Goal: Information Seeking & Learning: Learn about a topic

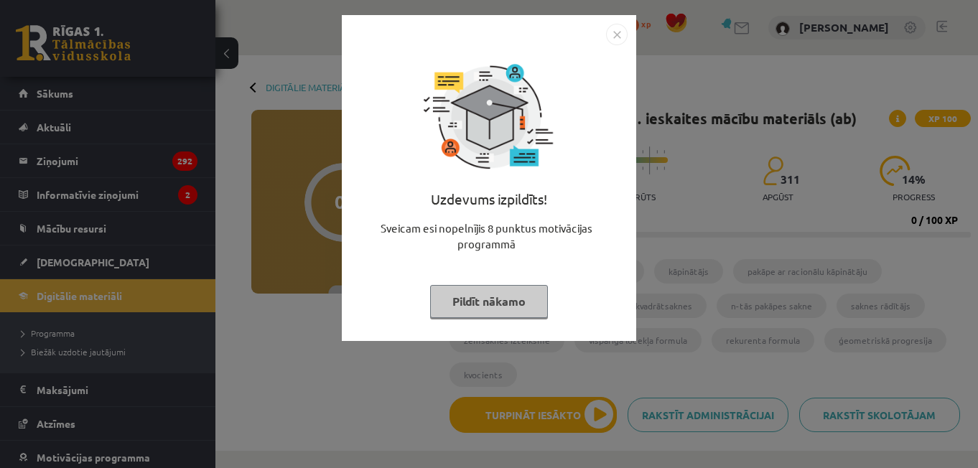
scroll to position [310, 0]
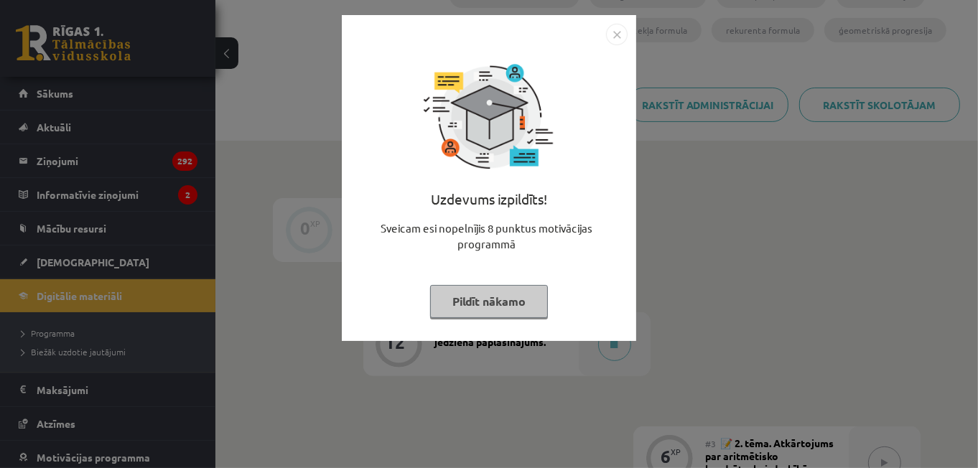
click at [616, 33] on img "Close" at bounding box center [617, 35] width 22 height 22
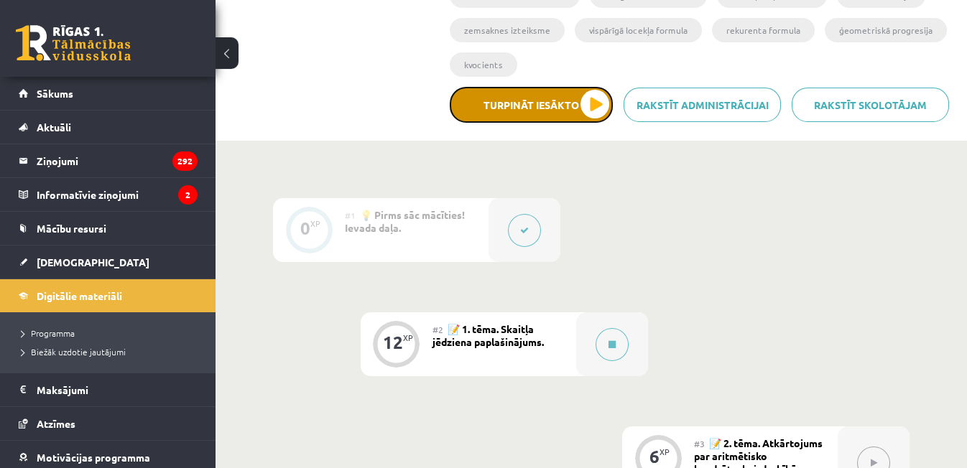
click at [532, 111] on button "Turpināt iesākto" at bounding box center [531, 105] width 163 height 36
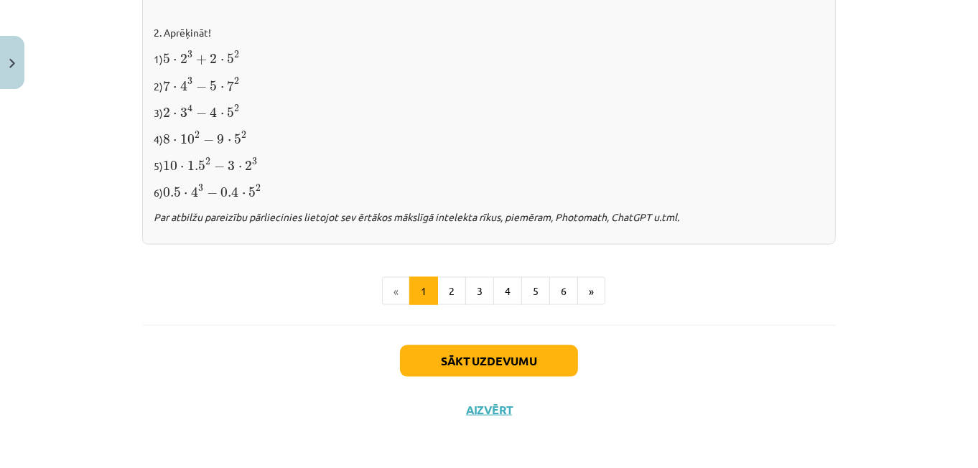
scroll to position [1574, 0]
click at [562, 303] on button "6" at bounding box center [564, 291] width 29 height 29
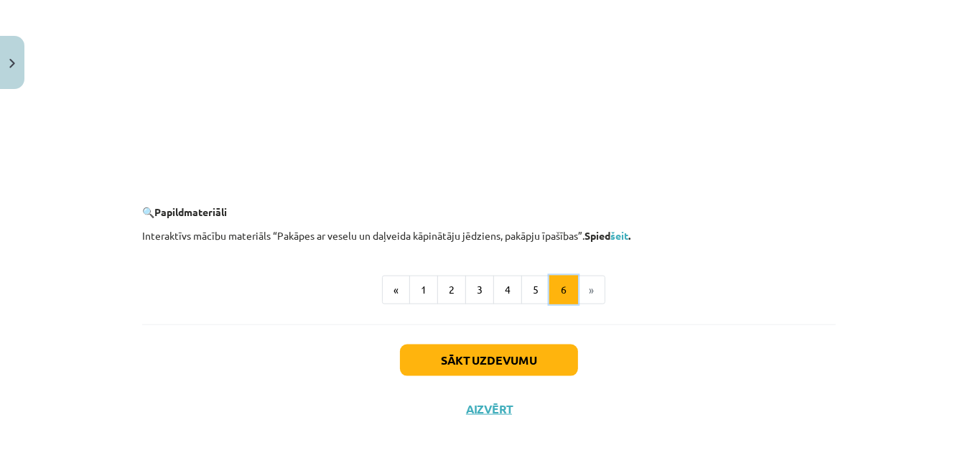
scroll to position [1435, 0]
click at [541, 295] on button "5" at bounding box center [536, 291] width 29 height 29
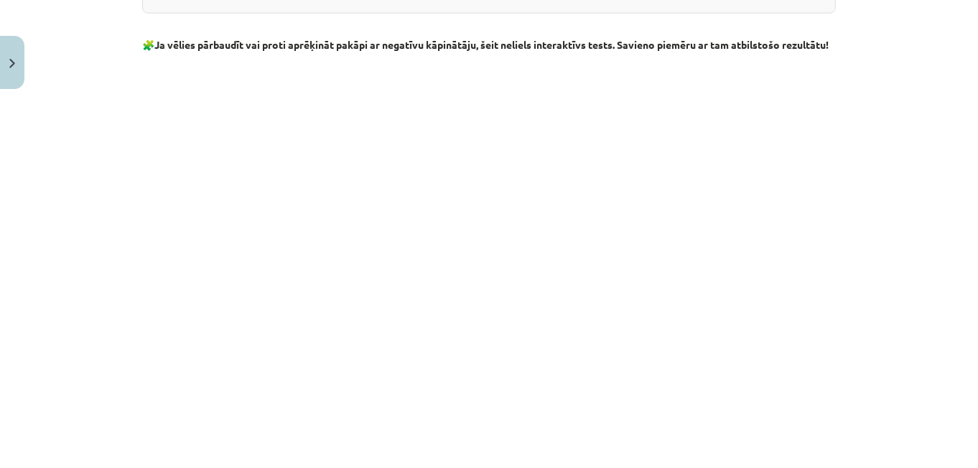
scroll to position [1763, 0]
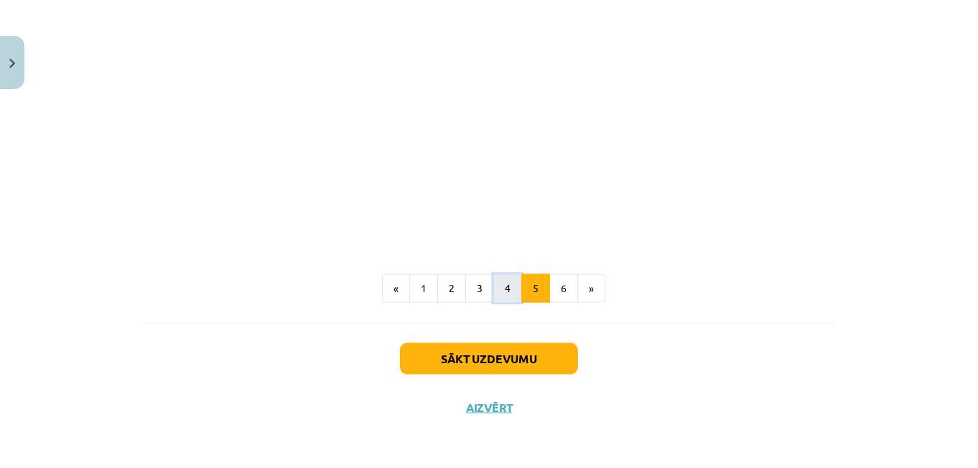
click at [506, 286] on button "4" at bounding box center [508, 288] width 29 height 29
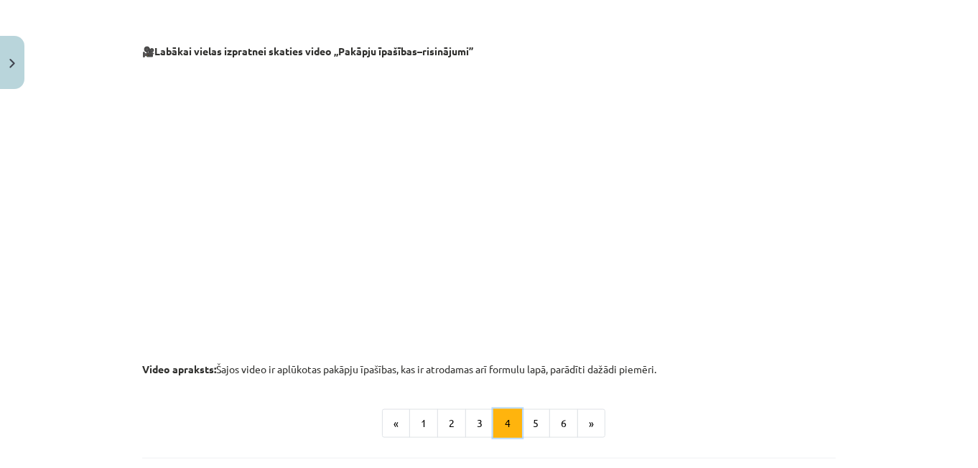
scroll to position [1565, 0]
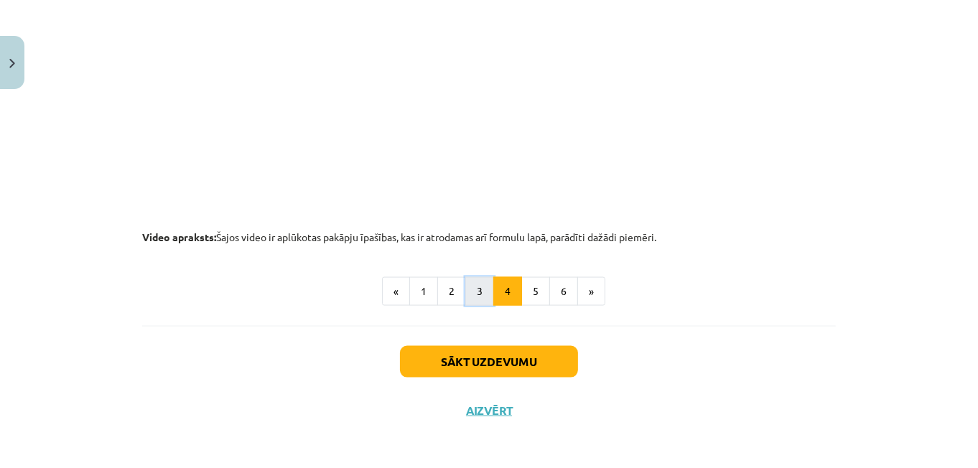
click at [478, 289] on button "3" at bounding box center [479, 291] width 29 height 29
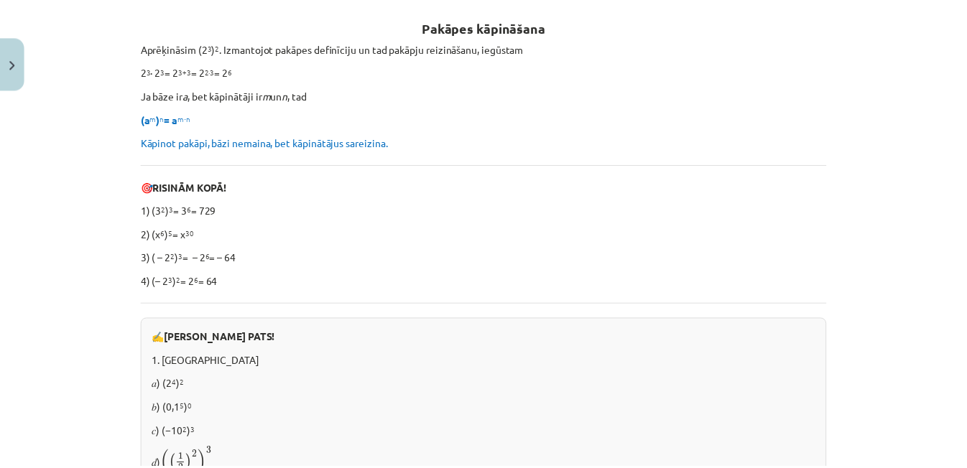
scroll to position [0, 0]
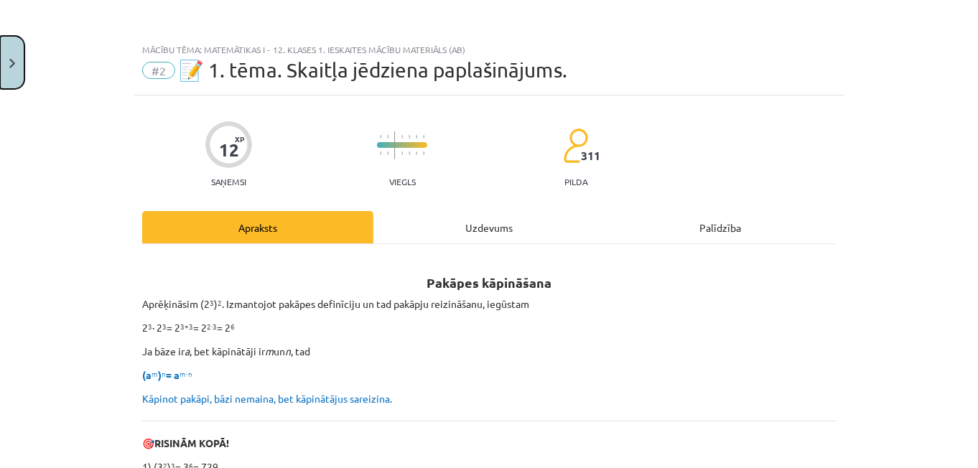
click at [23, 61] on button "Close" at bounding box center [12, 62] width 24 height 53
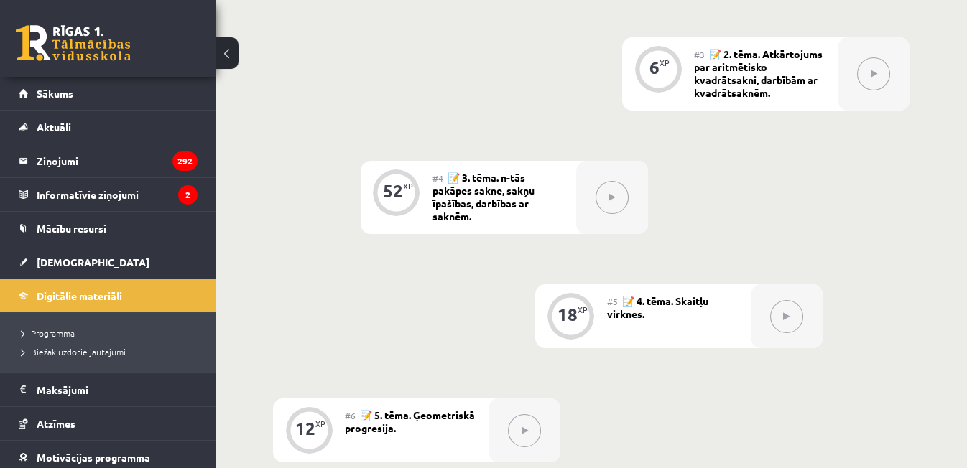
scroll to position [713, 0]
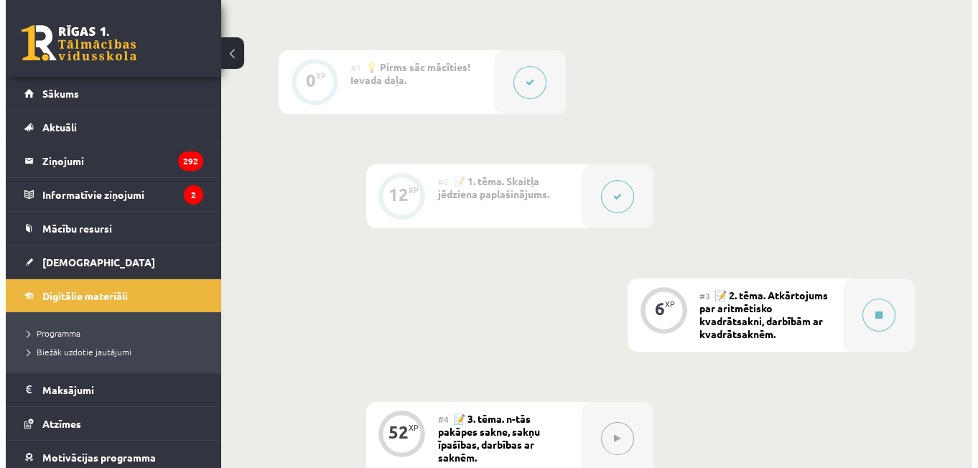
scroll to position [453, 0]
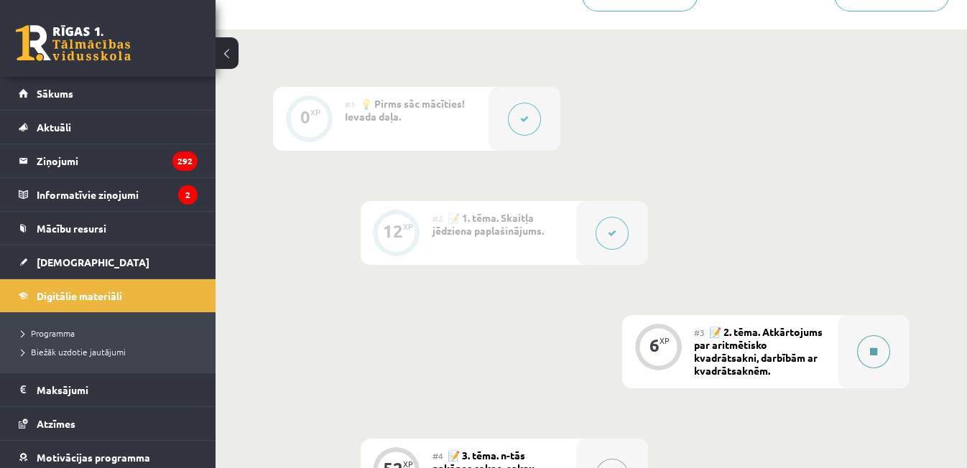
click at [886, 348] on button at bounding box center [873, 351] width 33 height 33
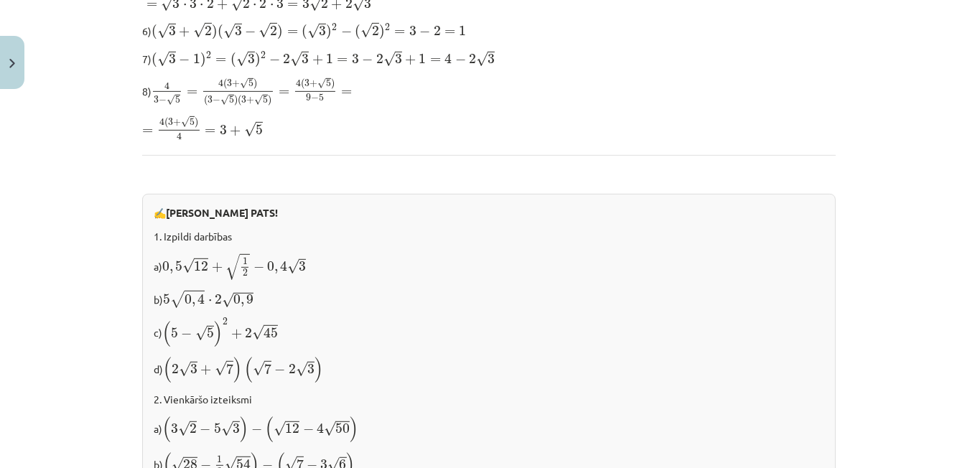
scroll to position [585, 0]
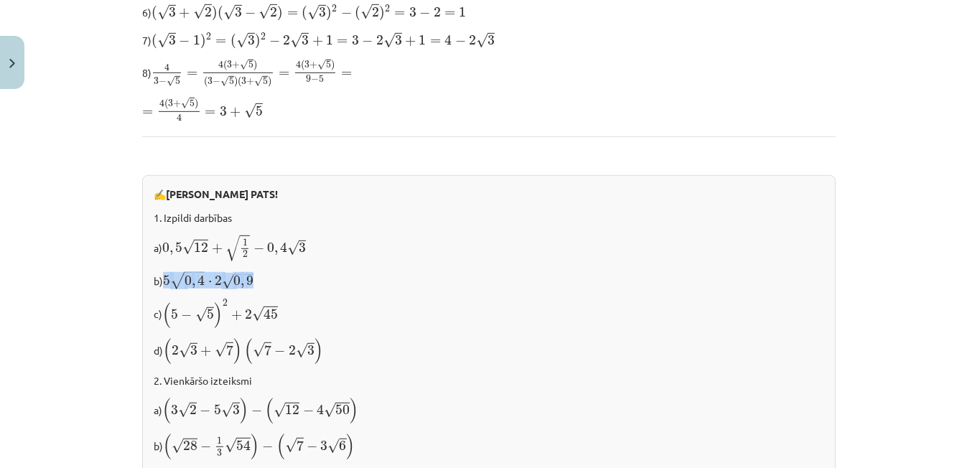
drag, startPoint x: 157, startPoint y: 274, endPoint x: 266, endPoint y: 284, distance: 108.9
click at [266, 284] on p "b) 5 √ 0 , 4 ⋅ 2 √ 0 , 9 5 0 , 4 ⋅ 2 0 , 9" at bounding box center [489, 281] width 671 height 20
click at [106, 57] on div "Mācību tēma: Matemātikas i - 12. klases 1. ieskaites mācību materiāls (ab) #3 📝…" at bounding box center [489, 234] width 978 height 468
click at [170, 248] on span "," at bounding box center [172, 251] width 4 height 7
drag, startPoint x: 163, startPoint y: 278, endPoint x: 255, endPoint y: 277, distance: 92.0
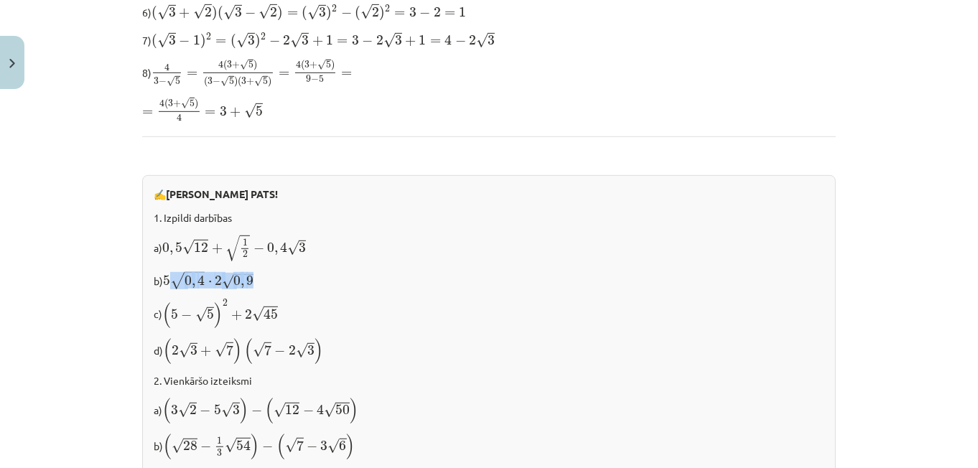
click at [255, 277] on p "b) 5 √ 0 , 4 ⋅ 2 √ 0 , 9 5 0 , 4 ⋅ 2 0 , 9" at bounding box center [489, 281] width 671 height 20
drag, startPoint x: 151, startPoint y: 279, endPoint x: 267, endPoint y: 273, distance: 115.8
click at [267, 273] on p "b) 5 √ 0 , 4 ⋅ 2 √ 0 , 9 5 0 , 4 ⋅ 2 0 , 9" at bounding box center [489, 281] width 671 height 20
copy p ") 5 √ 0 , 4 ⋅ 2 √ 0 , 9"
click at [112, 199] on div "Mācību tēma: Matemātikas i - 12. klases 1. ieskaites mācību materiāls (ab) #3 📝…" at bounding box center [489, 234] width 978 height 468
